Goal: Navigation & Orientation: Find specific page/section

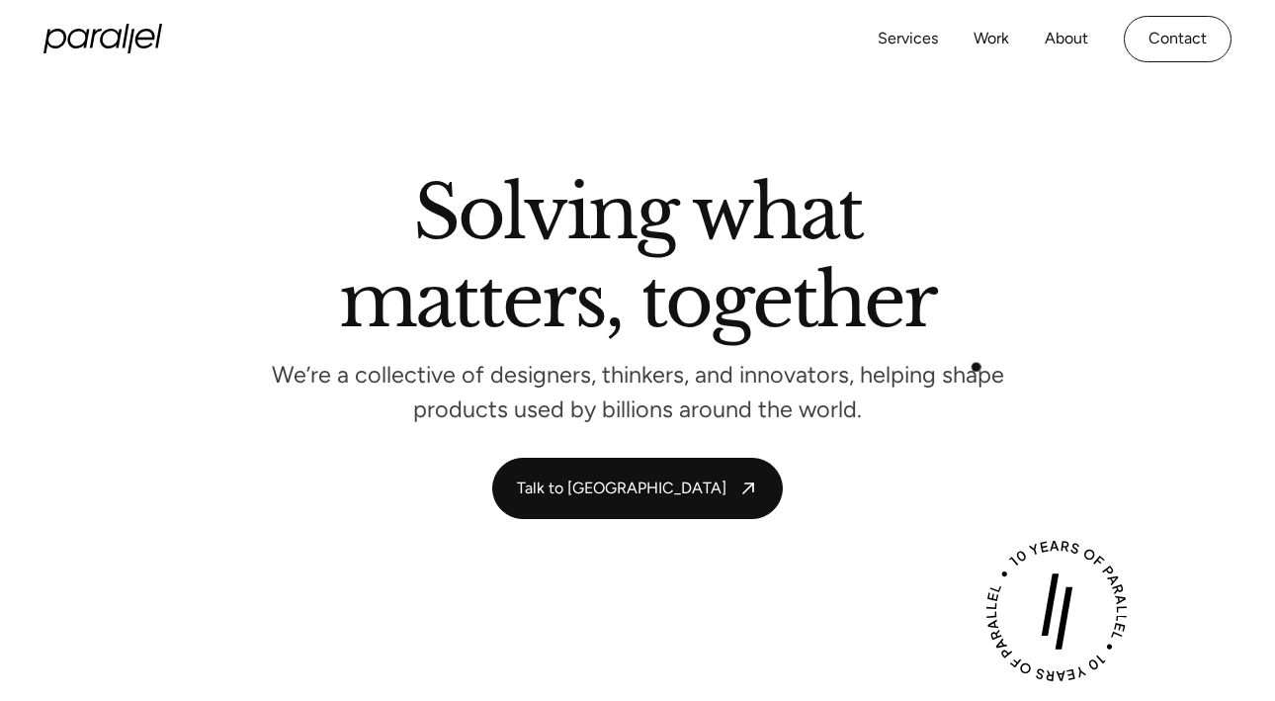
click at [981, 372] on p "We’re a collective of designers, thinkers, and innovators, helping shape produc…" at bounding box center [637, 392] width 741 height 51
click at [1148, 43] on link "Contact" at bounding box center [1178, 39] width 108 height 46
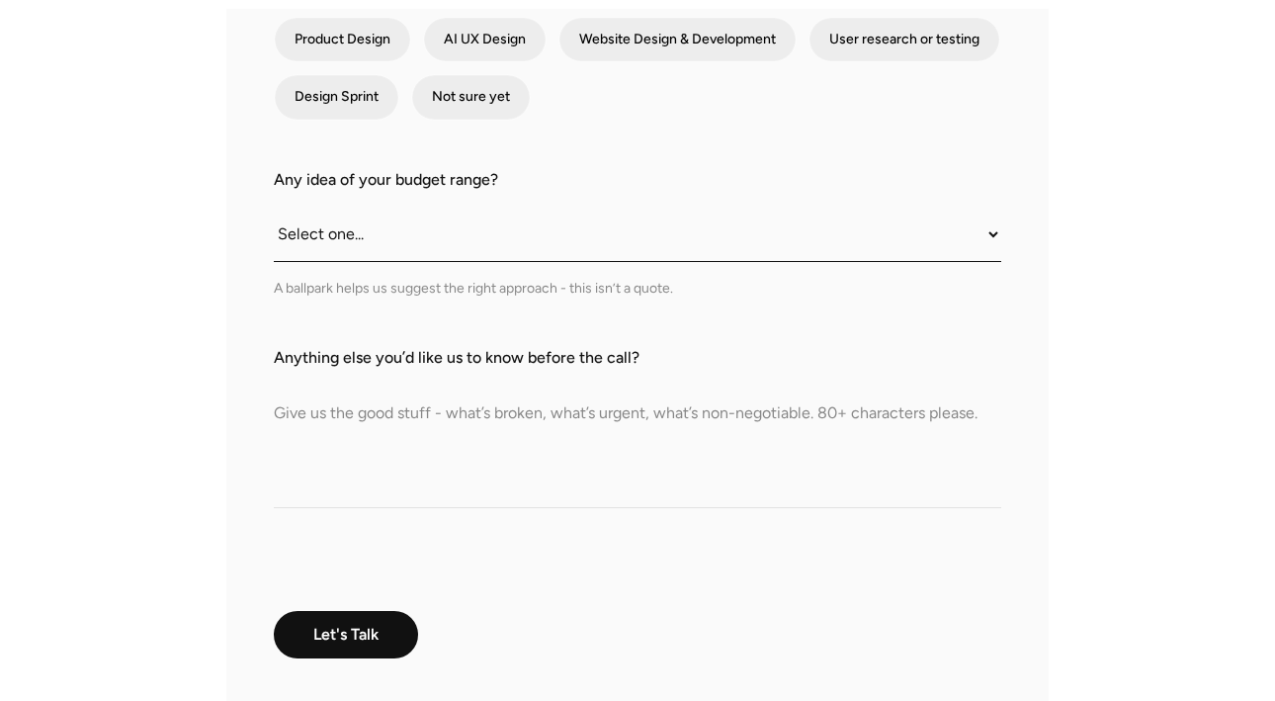
scroll to position [864, 0]
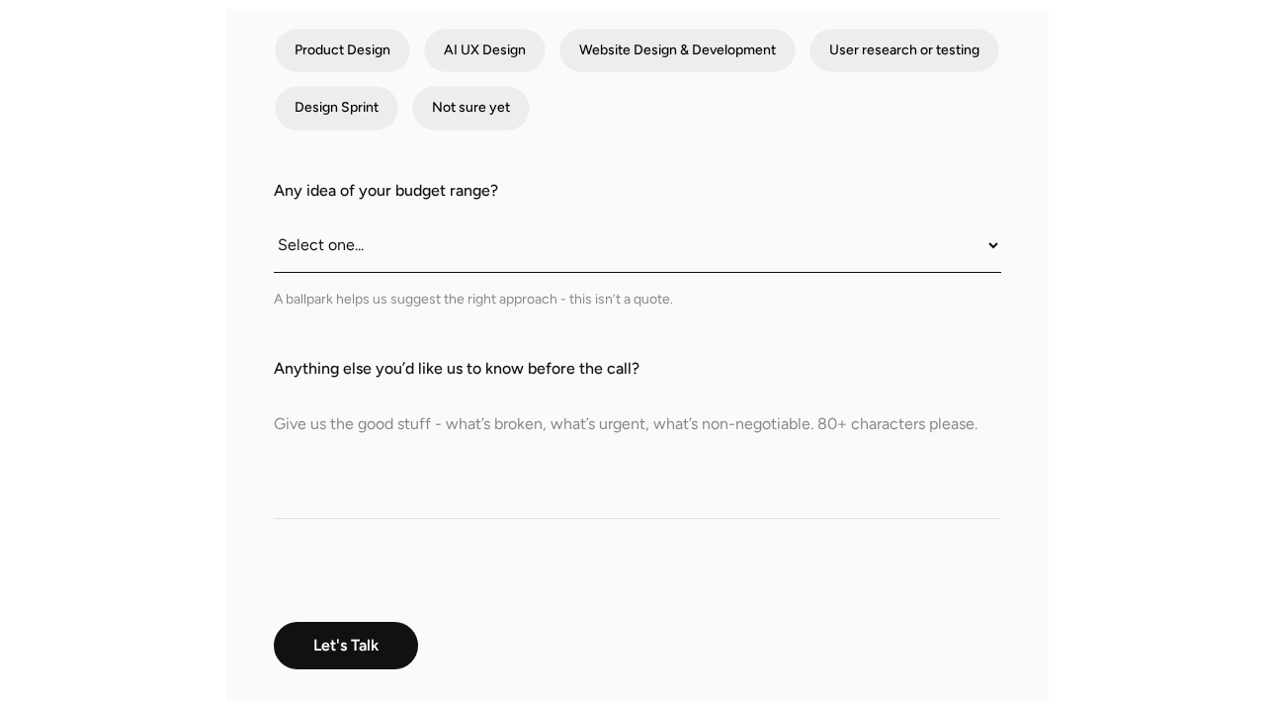
click at [657, 219] on select "Select one... Under $10K $10K–$25K $25K–$50K $50K+" at bounding box center [638, 245] width 728 height 54
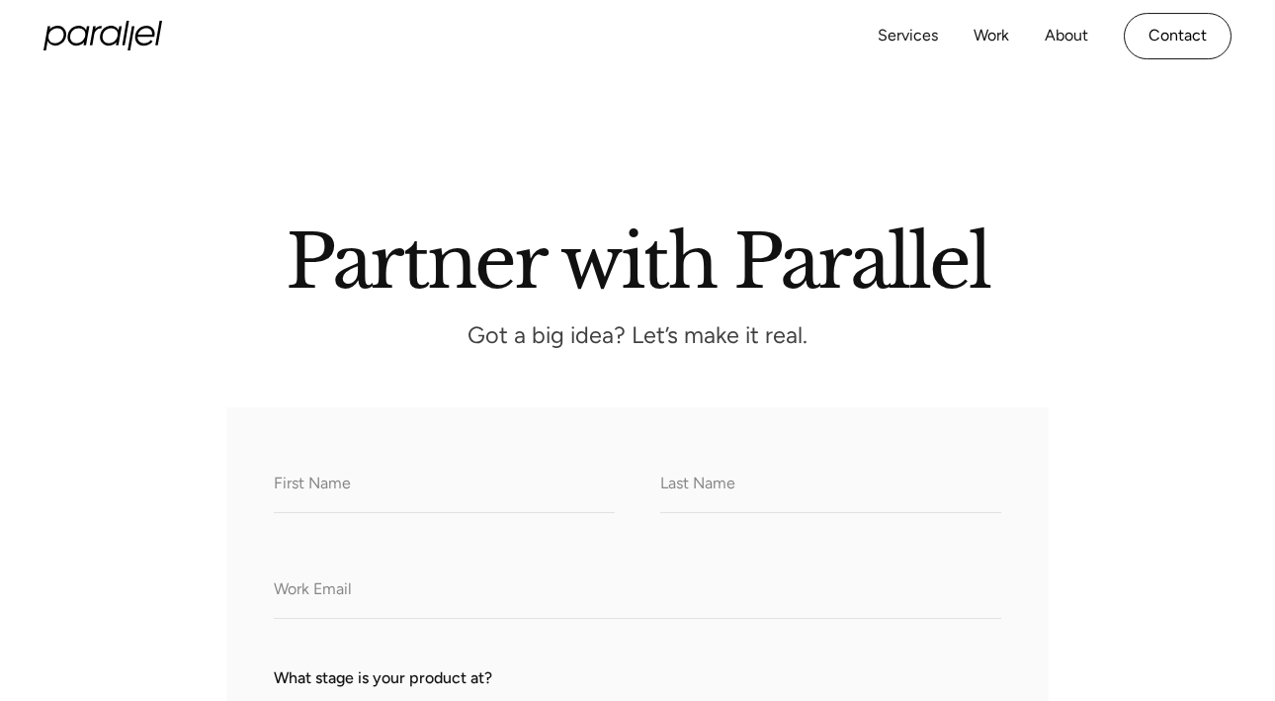
scroll to position [0, 0]
click at [882, 36] on link "Services" at bounding box center [908, 39] width 60 height 29
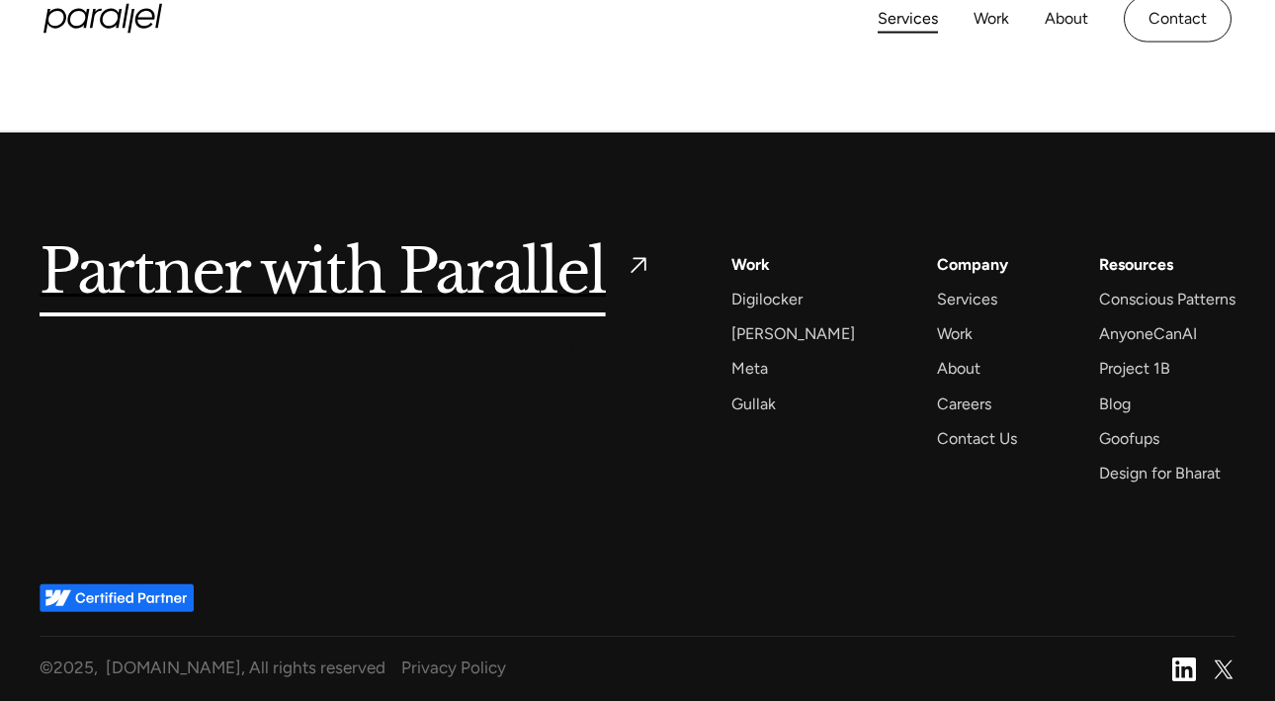
scroll to position [5894, 0]
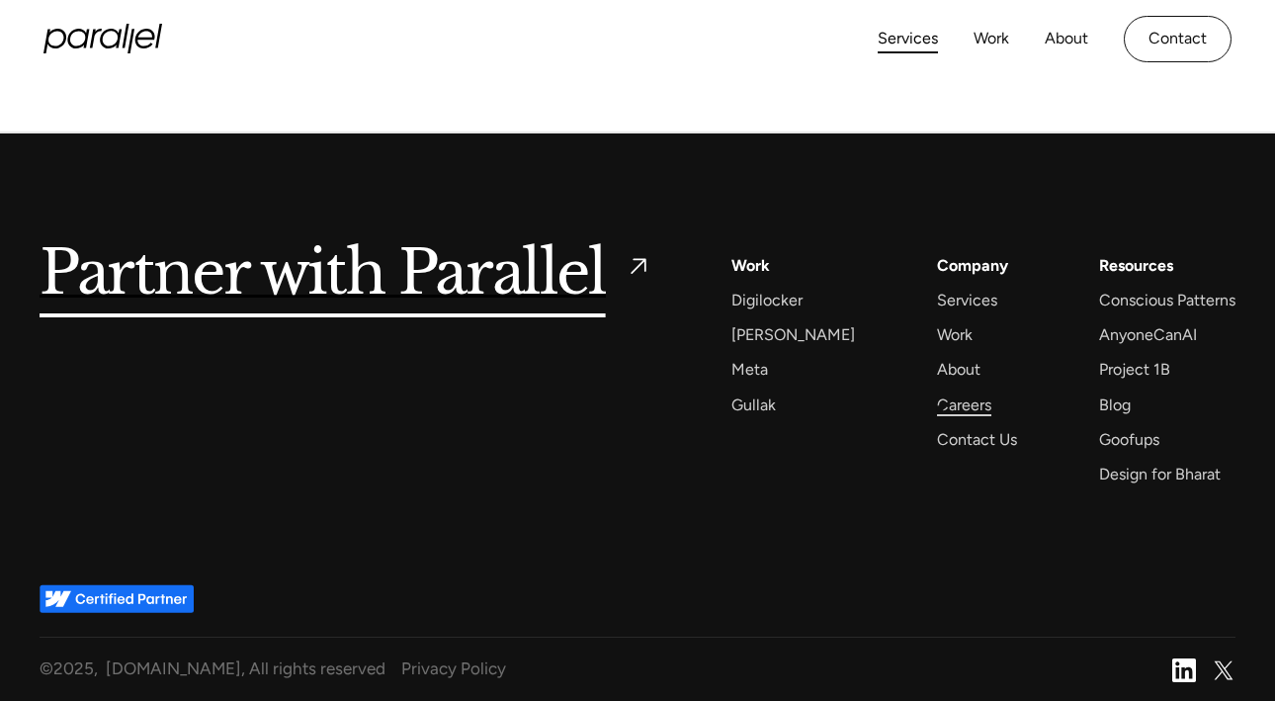
click at [940, 408] on div "Careers" at bounding box center [964, 404] width 54 height 27
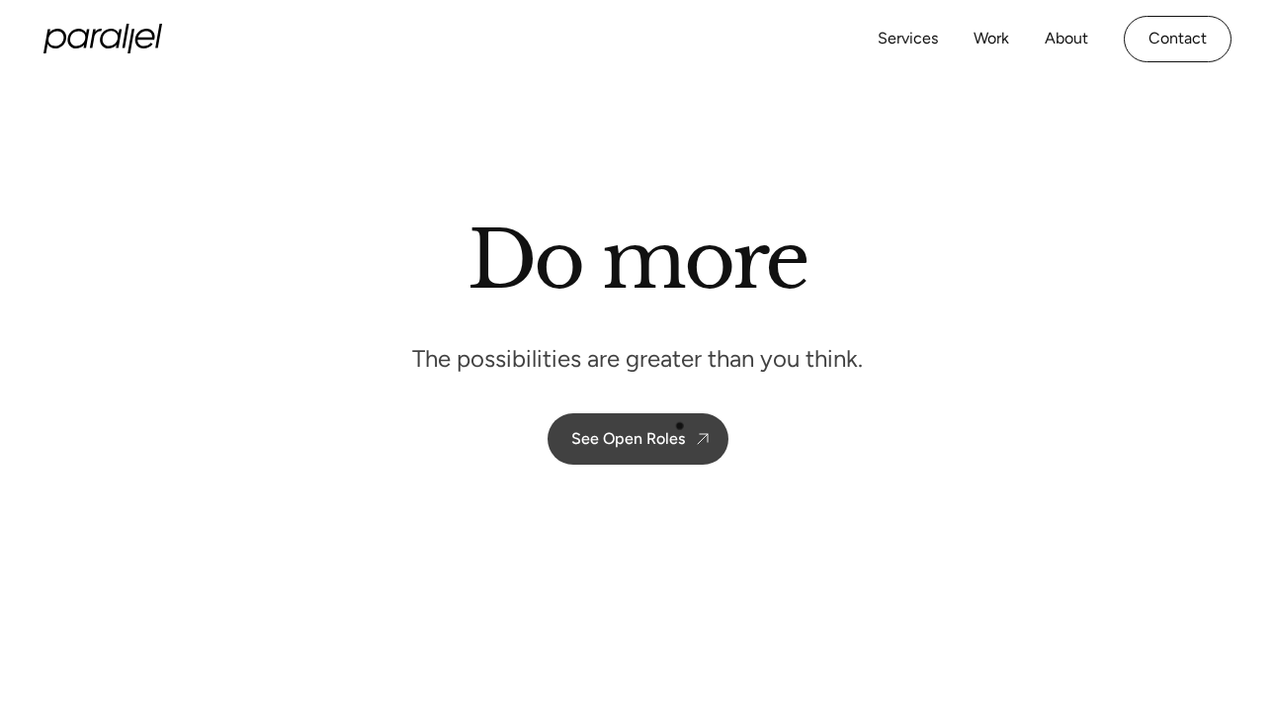
click at [679, 429] on div "See Open Roles" at bounding box center [628, 438] width 114 height 19
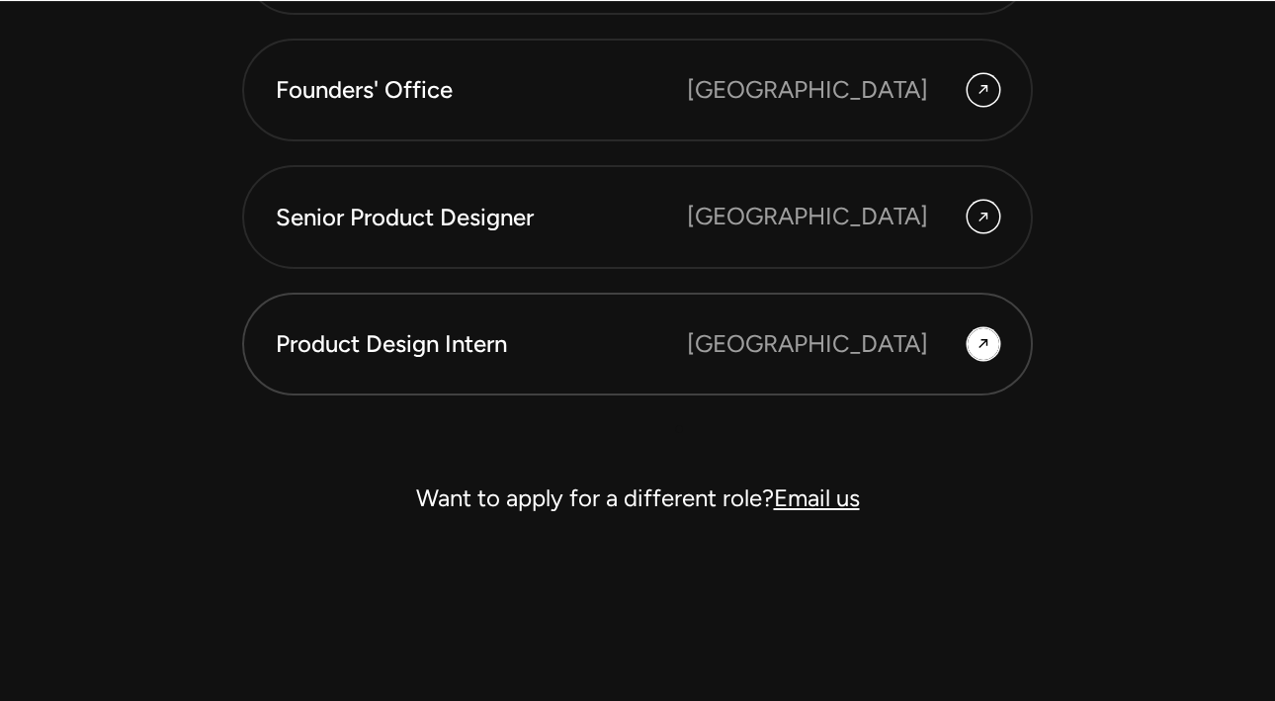
scroll to position [5592, 0]
click at [925, 333] on div "Bangalore" at bounding box center [807, 343] width 241 height 36
